Goal: Information Seeking & Learning: Understand process/instructions

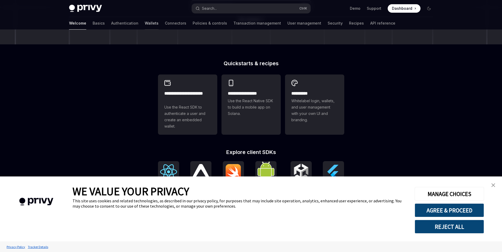
scroll to position [106, 0]
click at [93, 28] on link "Basics" at bounding box center [99, 23] width 12 height 13
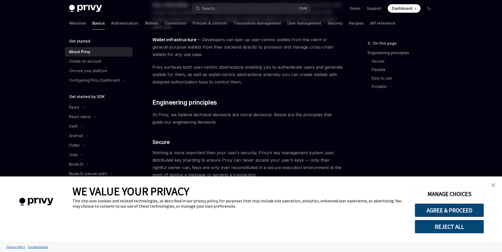
type textarea "*"
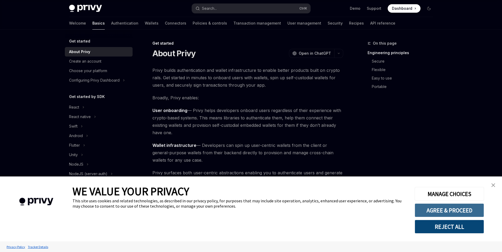
click at [463, 213] on button "AGREE & PROCEED" at bounding box center [449, 211] width 69 height 14
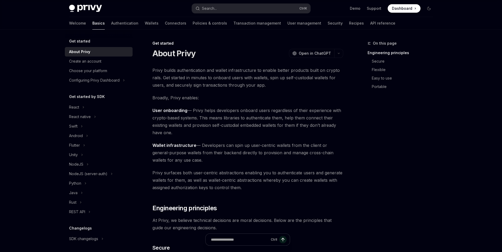
click at [88, 165] on button "NodeJS" at bounding box center [99, 165] width 68 height 10
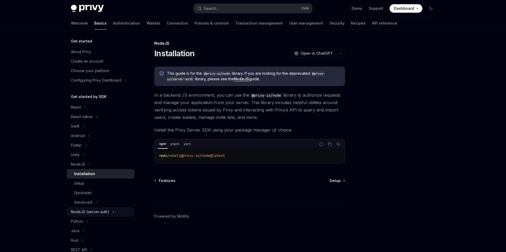
click at [84, 213] on div "NodeJS (server-auth)" at bounding box center [90, 212] width 38 height 6
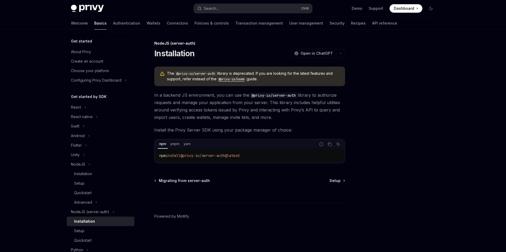
click at [180, 155] on span "install" at bounding box center [173, 155] width 15 height 5
click at [37, 167] on div "Skip to main content Privy Docs home page Search... Ctrl K Demo Support Dashboa…" at bounding box center [253, 126] width 506 height 252
click at [186, 157] on span "@privy-io/server-auth@latest" at bounding box center [209, 155] width 59 height 5
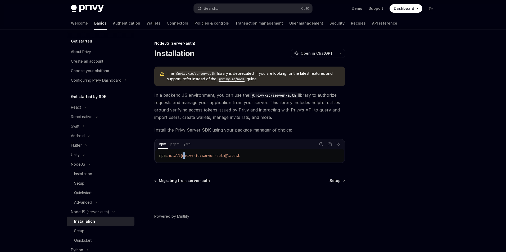
click at [186, 157] on span "@privy-io/server-auth@latest" at bounding box center [209, 155] width 59 height 5
copy div "npm install @privy-io/server-auth@latest"
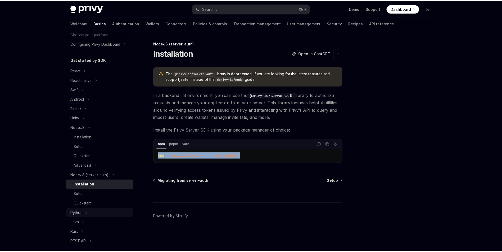
scroll to position [53, 0]
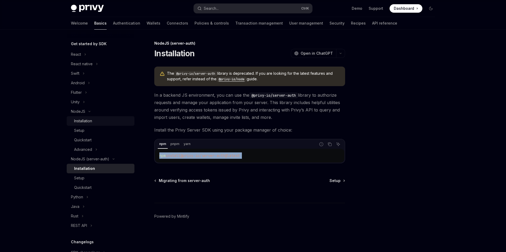
click at [89, 121] on div "Installation" at bounding box center [83, 121] width 18 height 6
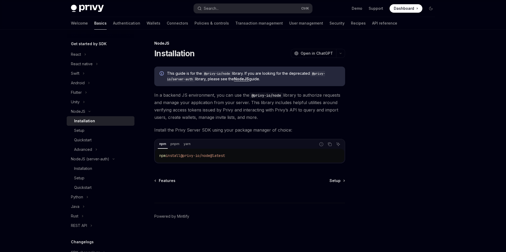
click at [201, 156] on span "@privy-io/node@latest" at bounding box center [202, 155] width 44 height 5
copy div "npm install @privy-io/node@latest"
click at [195, 155] on span "@privy-io/node@latest" at bounding box center [202, 155] width 44 height 5
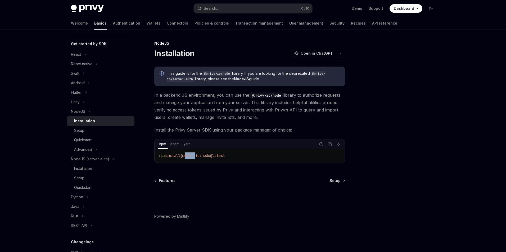
click at [195, 155] on span "@privy-io/node@latest" at bounding box center [202, 155] width 44 height 5
click at [361, 152] on div at bounding box center [399, 146] width 80 height 212
click at [156, 143] on div "npm pnpm yarn" at bounding box center [235, 144] width 161 height 9
click at [156, 145] on div "npm pnpm yarn" at bounding box center [235, 144] width 161 height 9
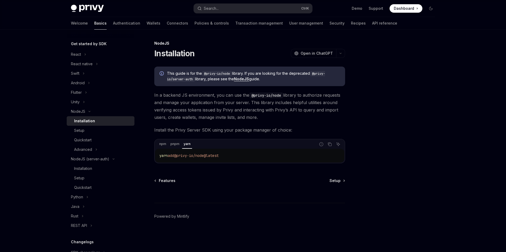
click at [393, 146] on div at bounding box center [399, 146] width 80 height 212
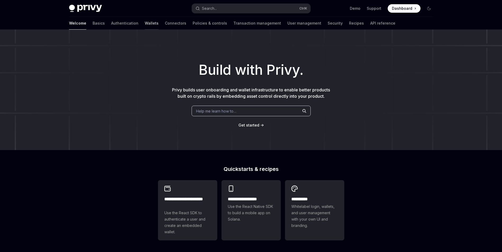
click at [145, 24] on link "Wallets" at bounding box center [152, 23] width 14 height 13
type textarea "*"
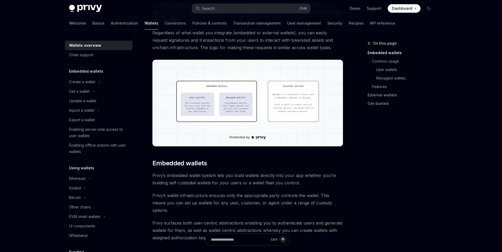
scroll to position [106, 0]
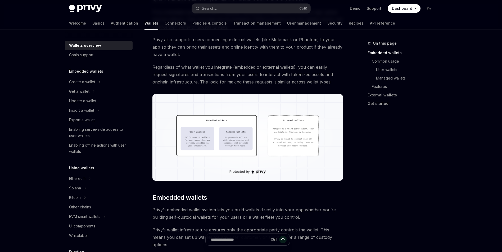
click at [202, 76] on span "Regardless of what wallet you integrate (embedded or external wallets), you can…" at bounding box center [247, 74] width 191 height 22
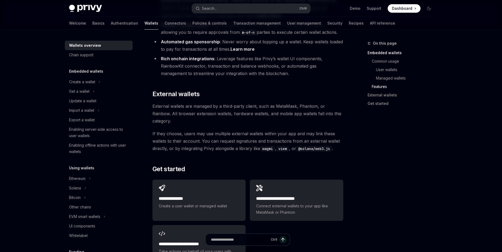
scroll to position [741, 0]
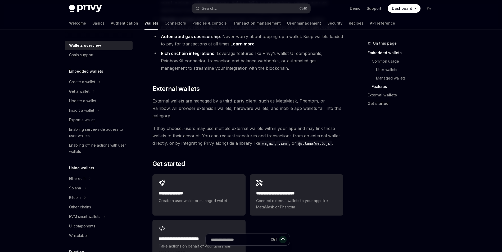
click at [418, 142] on div "On this page Embedded wallets Common usage User wallets Managed wallets Feature…" at bounding box center [397, 146] width 80 height 212
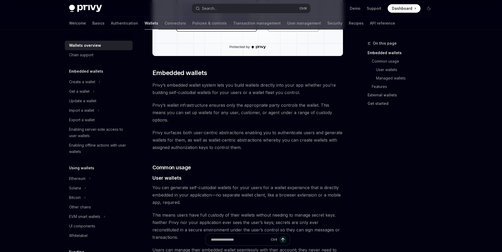
scroll to position [238, 0]
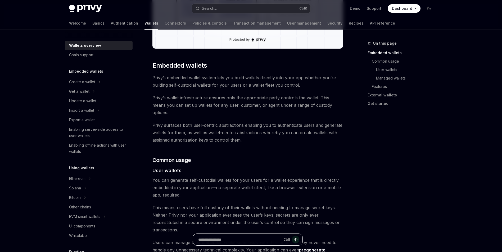
click at [257, 238] on input "Ask a question..." at bounding box center [239, 240] width 83 height 12
